Goal: Task Accomplishment & Management: Manage account settings

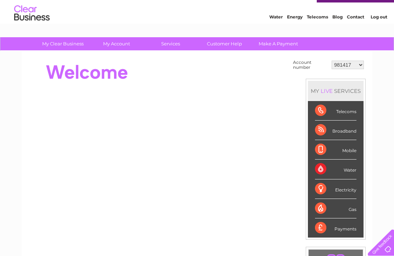
scroll to position [16, 0]
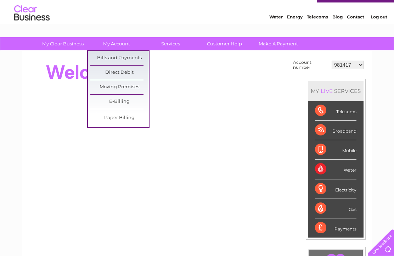
click at [129, 55] on link "Bills and Payments" at bounding box center [119, 58] width 58 height 14
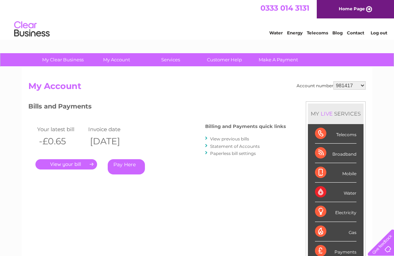
click at [232, 136] on link "View previous bills" at bounding box center [229, 138] width 39 height 5
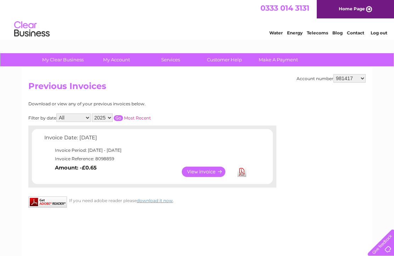
click at [77, 120] on select "All January February March April May June July August September October Novembe…" at bounding box center [73, 117] width 34 height 8
click at [91, 119] on select "All January February March April May June July August September October Novembe…" at bounding box center [73, 117] width 34 height 8
select select "8"
click at [138, 116] on link "Most Recent" at bounding box center [137, 117] width 27 height 5
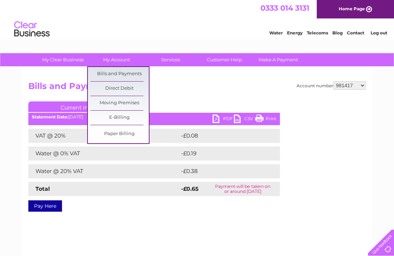
click at [129, 73] on link "Bills and Payments" at bounding box center [119, 74] width 58 height 14
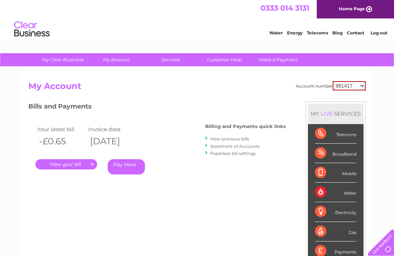
click at [241, 148] on link "Statement of Accounts" at bounding box center [235, 145] width 50 height 5
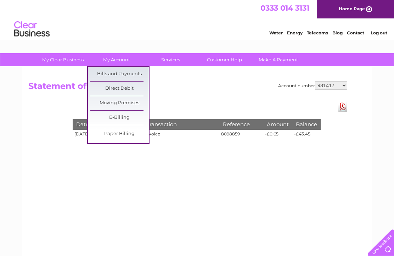
click at [126, 74] on link "Bills and Payments" at bounding box center [119, 74] width 58 height 14
click at [122, 73] on link "Bills and Payments" at bounding box center [119, 74] width 58 height 14
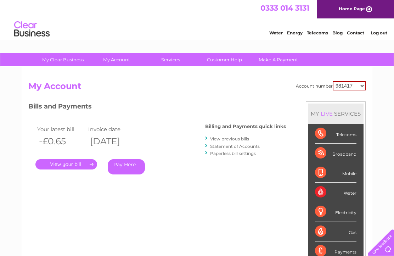
click at [68, 166] on link "." at bounding box center [66, 164] width 62 height 10
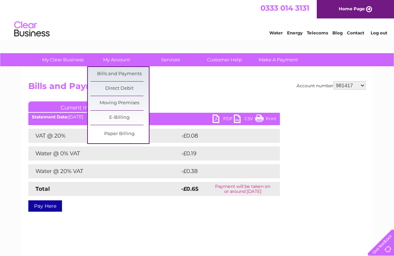
click at [120, 71] on link "Bills and Payments" at bounding box center [119, 74] width 58 height 14
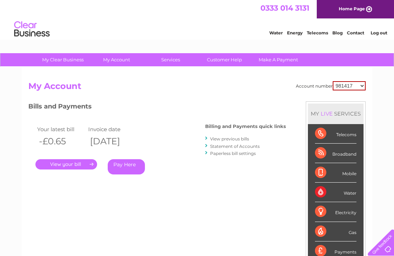
click at [68, 163] on link "." at bounding box center [66, 164] width 62 height 10
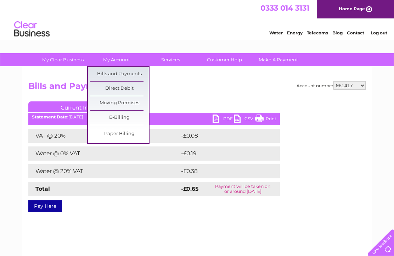
click at [132, 73] on link "Bills and Payments" at bounding box center [119, 74] width 58 height 14
click at [125, 74] on link "Bills and Payments" at bounding box center [119, 74] width 58 height 14
click at [126, 73] on link "Bills and Payments" at bounding box center [119, 74] width 58 height 14
click at [205, 90] on h2 "Bills and Payments" at bounding box center [196, 87] width 337 height 13
click at [193, 87] on h2 "Bills and Payments" at bounding box center [196, 87] width 337 height 13
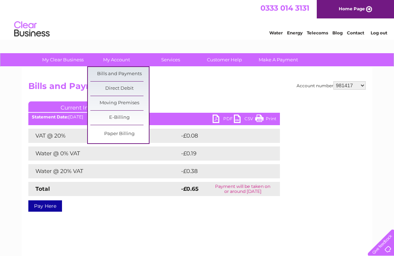
click at [149, 230] on div "Account number 981417 30277593 Bills and Payments Current Invoice PDF CSV Print" at bounding box center [197, 166] width 350 height 198
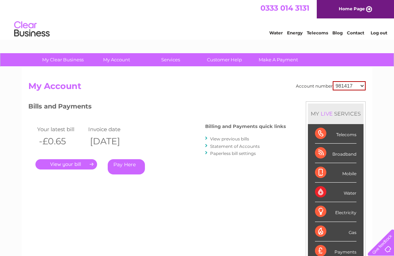
click at [227, 138] on link "View previous bills" at bounding box center [229, 138] width 39 height 5
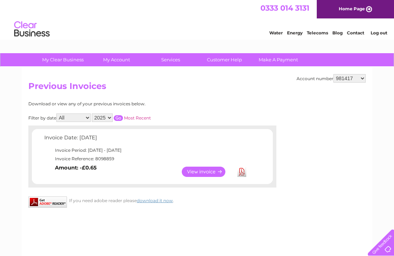
click at [89, 117] on select "All January February March April May June July August September October Novembe…" at bounding box center [73, 117] width 34 height 8
select select "8"
click at [123, 119] on input "button" at bounding box center [118, 118] width 9 height 6
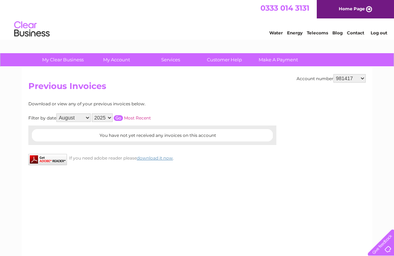
click at [91, 187] on div "Account number 981417 30277593 Previous Invoices Download or view any of your p…" at bounding box center [197, 166] width 350 height 198
click at [194, 100] on div "Account number 981417 30277593 Previous Invoices Download or view any of your p…" at bounding box center [197, 166] width 350 height 198
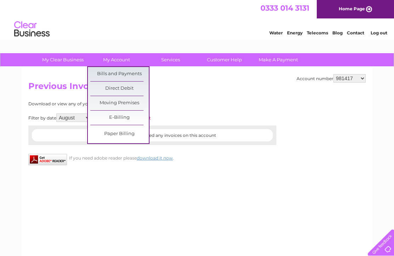
click at [121, 73] on link "Bills and Payments" at bounding box center [119, 74] width 58 height 14
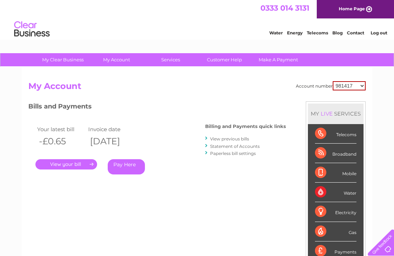
click at [218, 148] on link "Statement of Accounts" at bounding box center [235, 145] width 50 height 5
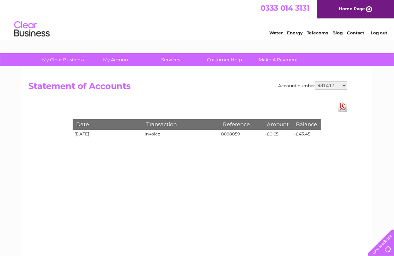
click at [358, 29] on li "Contact" at bounding box center [355, 31] width 17 height 7
click at [361, 31] on link "Contact" at bounding box center [355, 32] width 17 height 5
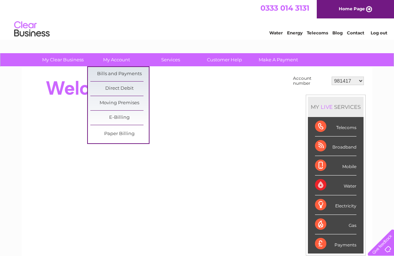
click at [130, 73] on link "Bills and Payments" at bounding box center [119, 74] width 58 height 14
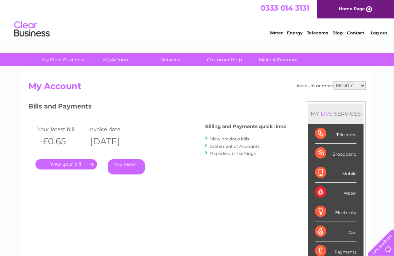
click at [227, 59] on link "Customer Help" at bounding box center [224, 59] width 58 height 13
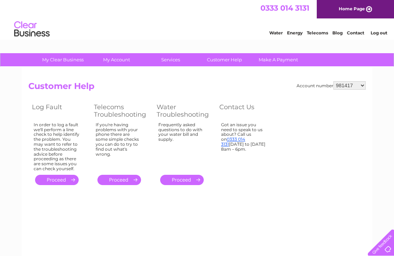
click at [191, 185] on link "." at bounding box center [182, 180] width 44 height 10
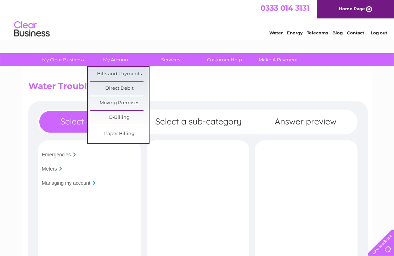
click at [124, 73] on link "Bills and Payments" at bounding box center [119, 74] width 58 height 14
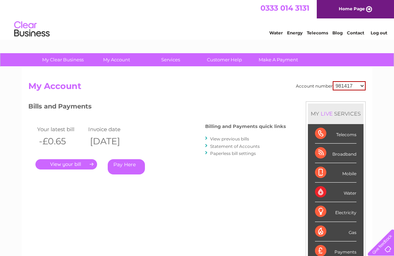
click at [361, 86] on select "981417 30277593" at bounding box center [348, 85] width 33 height 9
select select "30277593"
click at [335, 126] on div "Telecoms" at bounding box center [335, 133] width 41 height 19
click at [322, 125] on div "Telecoms" at bounding box center [335, 133] width 41 height 19
click at [76, 166] on link "." at bounding box center [66, 164] width 62 height 10
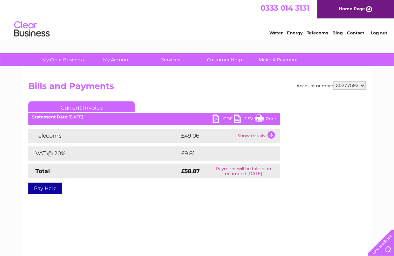
click at [275, 135] on td "Show details" at bounding box center [257, 136] width 44 height 14
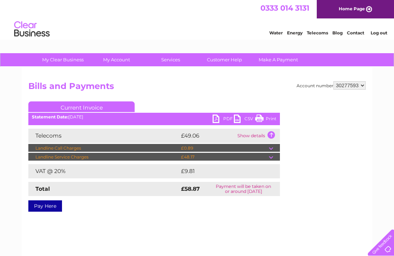
click at [380, 33] on link "Log out" at bounding box center [378, 32] width 17 height 5
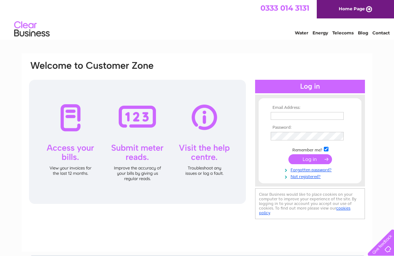
click at [296, 32] on link "Water" at bounding box center [301, 32] width 13 height 5
type input "[PERSON_NAME][EMAIL_ADDRESS][DOMAIN_NAME]"
click at [310, 164] on input "submit" at bounding box center [310, 160] width 44 height 10
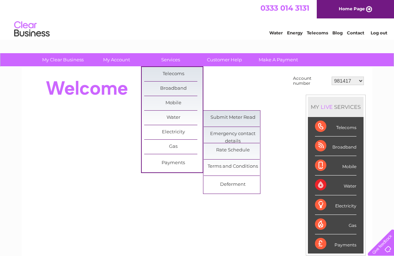
click at [233, 150] on link "Rate Schedule" at bounding box center [233, 150] width 58 height 14
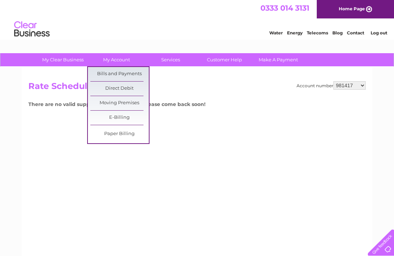
click at [119, 74] on link "Bills and Payments" at bounding box center [119, 74] width 58 height 14
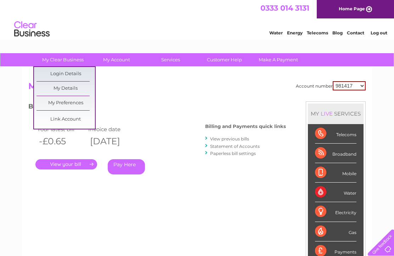
click at [75, 74] on link "Login Details" at bounding box center [65, 74] width 58 height 14
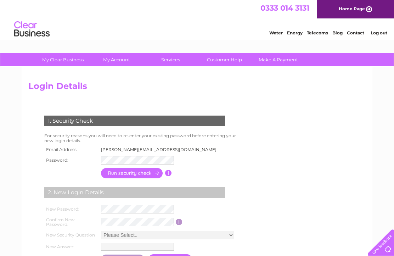
click at [380, 32] on link "Log out" at bounding box center [378, 32] width 17 height 5
